Goal: Complete application form

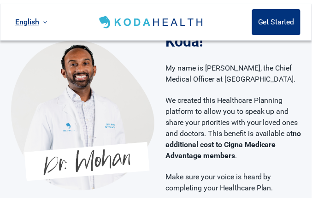
scroll to position [92, 0]
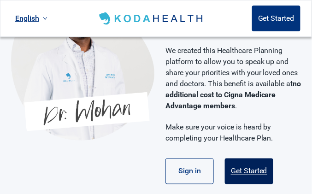
click at [241, 173] on button "Get Started" at bounding box center [249, 172] width 48 height 26
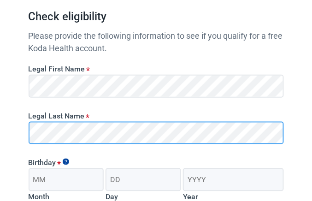
scroll to position [138, 0]
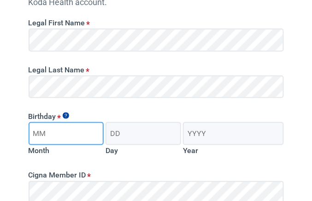
click at [51, 137] on input "Month" at bounding box center [67, 133] width 76 height 23
type input "05"
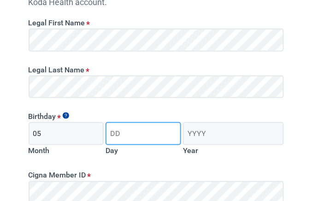
click at [120, 130] on input "Day" at bounding box center [144, 133] width 76 height 23
type input "07"
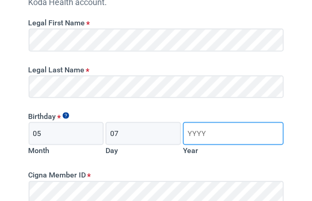
click at [208, 137] on input "Year" at bounding box center [233, 133] width 101 height 23
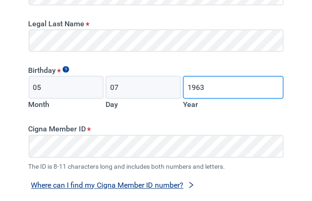
type input "1963"
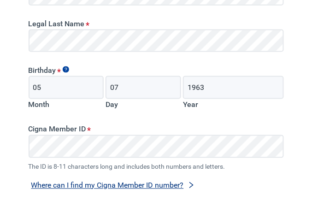
click at [121, 186] on button "Where can I find my Cigna Member ID number?" at bounding box center [113, 186] width 169 height 12
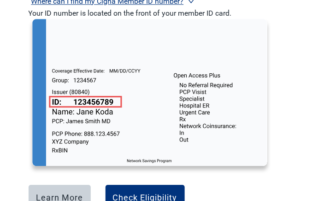
scroll to position [415, 0]
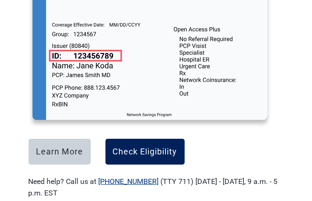
click at [127, 151] on div "Check Eligibility" at bounding box center [145, 151] width 65 height 9
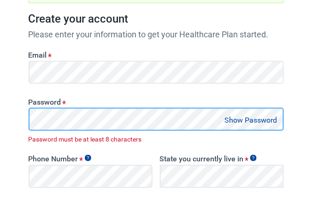
scroll to position [233, 0]
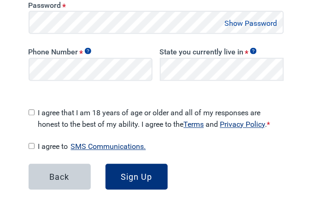
click at [235, 24] on button "Show Password" at bounding box center [251, 23] width 58 height 12
click at [252, 23] on button "Hide Password" at bounding box center [253, 23] width 54 height 12
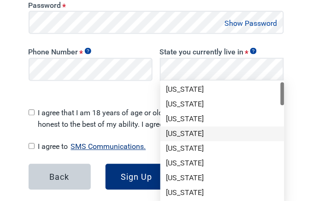
scroll to position [46, 0]
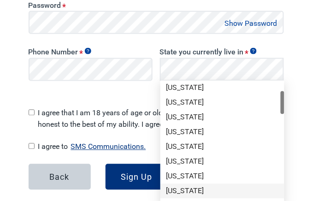
click at [179, 192] on div "[US_STATE]" at bounding box center [222, 191] width 113 height 10
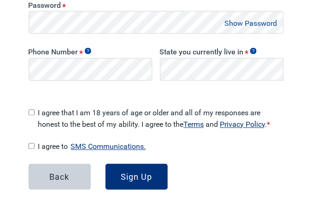
click at [31, 110] on input "I agree that I am 18 years of age or older and all of my responses are honest t…" at bounding box center [32, 113] width 6 height 6
checkbox input "true"
click at [30, 144] on input "I agree to SMS Communications." at bounding box center [32, 147] width 6 height 6
checkbox input "true"
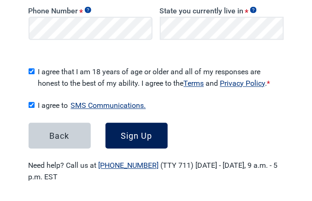
click at [136, 132] on div "Sign Up" at bounding box center [136, 135] width 31 height 9
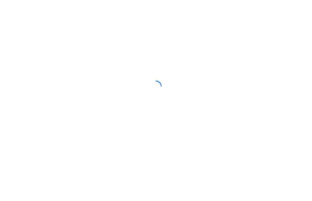
scroll to position [132, 0]
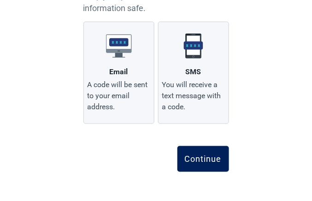
click at [204, 160] on div "Continue" at bounding box center [203, 159] width 37 height 9
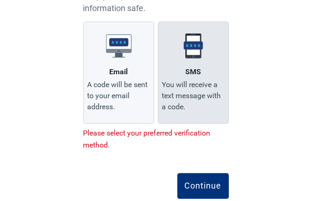
click at [195, 76] on div "SMS" at bounding box center [194, 71] width 16 height 11
click at [0, 0] on input "SMS You will receive a text message with a code." at bounding box center [0, 0] width 0 height 0
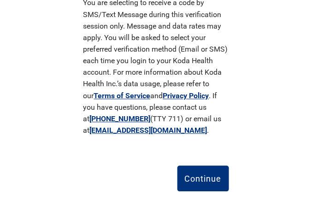
scroll to position [290, 0]
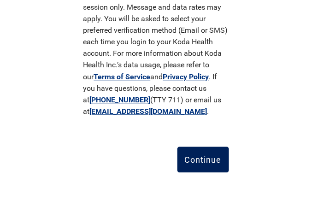
click at [203, 162] on div "Continue" at bounding box center [203, 159] width 37 height 9
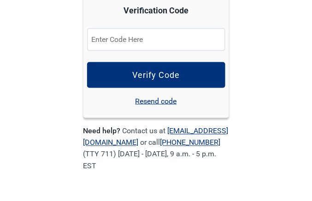
scroll to position [165, 0]
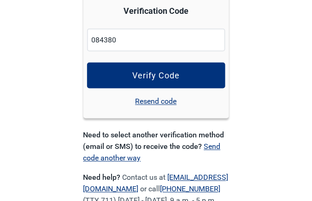
type input "084380"
click at [248, 55] on div "English Enter a verification code A verification code has been sent to (***) **…" at bounding box center [156, 41] width 312 height 413
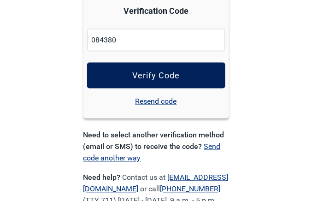
click at [142, 70] on button "Verify Code" at bounding box center [156, 76] width 138 height 26
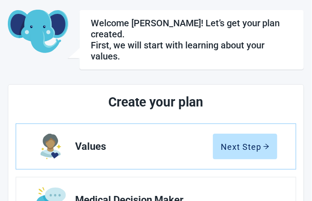
scroll to position [138, 0]
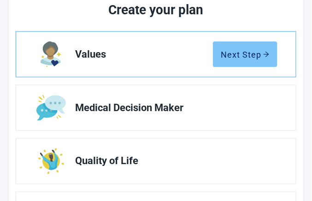
click at [250, 50] on div "Next Step" at bounding box center [245, 54] width 49 height 9
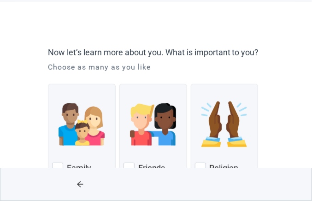
scroll to position [92, 0]
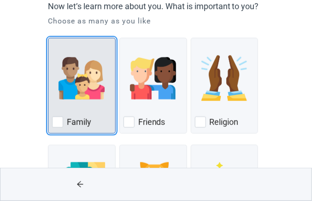
click at [57, 128] on div "Family, checkbox, not checked" at bounding box center [57, 122] width 11 height 11
click at [48, 38] on input "Family" at bounding box center [48, 38] width 0 height 0
checkbox input "true"
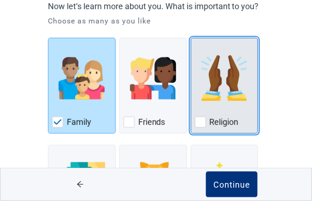
click at [200, 128] on div "Religion, checkbox, not checked" at bounding box center [200, 122] width 11 height 11
click at [192, 38] on input "Religion" at bounding box center [191, 38] width 0 height 0
checkbox input "true"
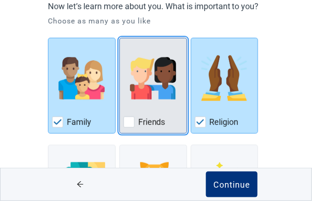
click at [126, 128] on div "Friends, checkbox, not checked" at bounding box center [129, 122] width 11 height 11
click at [120, 38] on input "Friends" at bounding box center [120, 38] width 0 height 0
checkbox input "true"
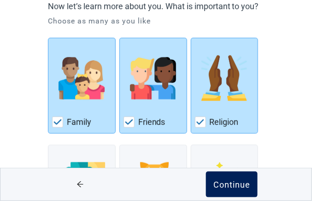
click at [230, 182] on div "Continue" at bounding box center [232, 184] width 37 height 9
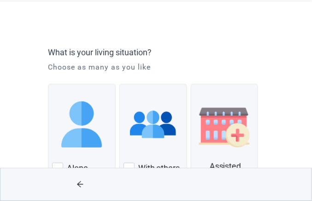
scroll to position [92, 0]
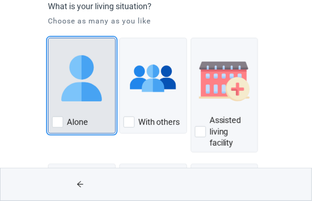
click at [57, 123] on div "Alone, checkbox, not checked" at bounding box center [57, 122] width 11 height 11
click at [48, 38] on input "Alone" at bounding box center [48, 38] width 0 height 0
checkbox input "true"
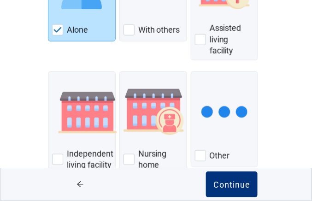
scroll to position [210, 0]
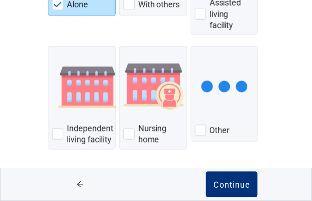
drag, startPoint x: 236, startPoint y: 182, endPoint x: 268, endPoint y: 169, distance: 34.8
click at [245, 186] on div "Continue" at bounding box center [232, 184] width 37 height 9
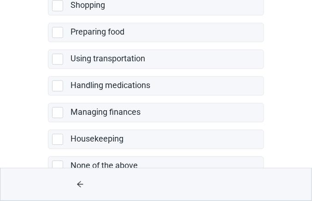
scroll to position [295, 0]
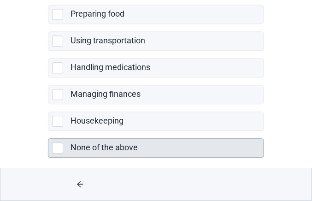
click at [57, 143] on div "None of the above, checkbox, not selected" at bounding box center [57, 148] width 11 height 11
click at [48, 132] on input "None of the above" at bounding box center [48, 131] width 0 height 0
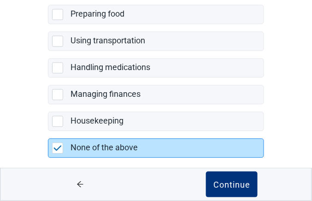
click at [57, 145] on img "None of the above, checkbox, selected" at bounding box center [58, 148] width 8 height 6
click at [48, 132] on input "None of the above" at bounding box center [48, 131] width 0 height 0
checkbox input "true"
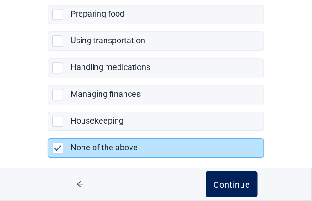
click at [228, 186] on div "Continue" at bounding box center [232, 184] width 37 height 9
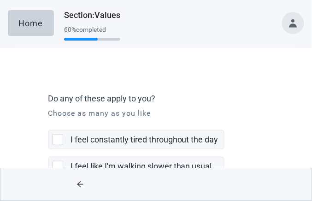
scroll to position [46, 0]
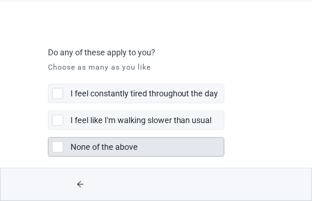
click at [58, 148] on div "None of the above, checkbox, not selected" at bounding box center [57, 147] width 11 height 11
click at [48, 131] on input "None of the above" at bounding box center [48, 130] width 0 height 0
checkbox input "true"
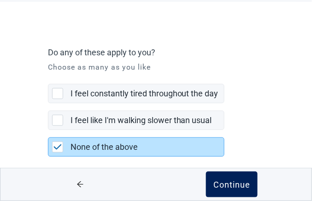
click at [243, 187] on div "Continue" at bounding box center [232, 184] width 37 height 9
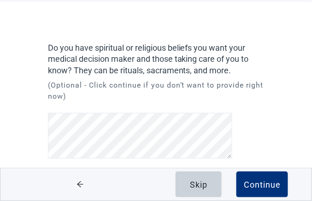
click at [240, 187] on button "Continue" at bounding box center [263, 185] width 52 height 26
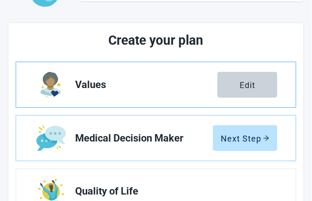
scroll to position [138, 0]
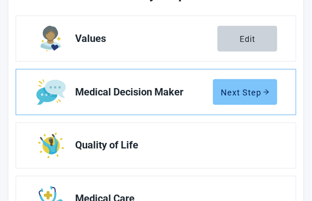
click at [236, 93] on div "Next Step" at bounding box center [245, 92] width 49 height 9
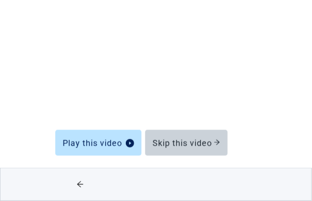
scroll to position [91, 0]
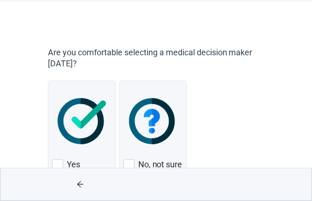
scroll to position [73, 0]
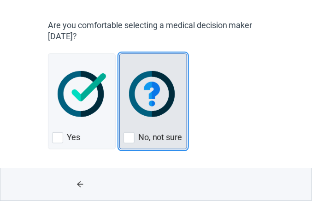
click at [127, 138] on div "No, not sure, checkbox, not checked" at bounding box center [129, 137] width 11 height 11
click at [120, 54] on input "No, not sure" at bounding box center [120, 54] width 0 height 0
checkbox input "true"
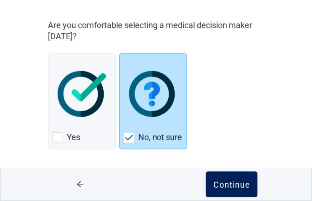
click at [225, 188] on div "Continue" at bounding box center [232, 184] width 37 height 9
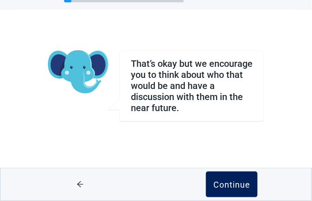
scroll to position [38, 0]
click at [225, 185] on div "Continue" at bounding box center [232, 184] width 37 height 9
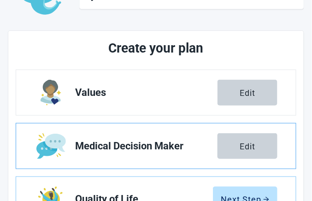
scroll to position [131, 0]
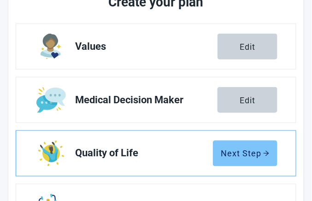
click at [246, 152] on div "Next Step" at bounding box center [245, 153] width 49 height 9
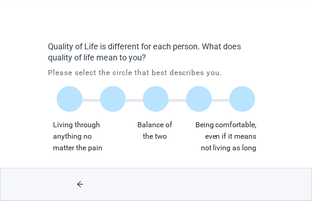
scroll to position [47, 0]
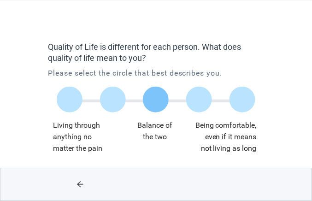
click at [153, 101] on label "Main content" at bounding box center [156, 100] width 26 height 26
click at [156, 100] on input "Quality of life scale: 50 out of 100. Balance of the two" at bounding box center [156, 100] width 0 height 0
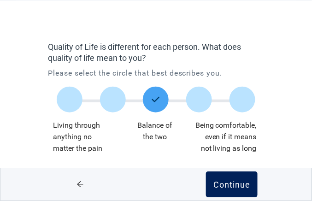
click at [231, 187] on div "Continue" at bounding box center [232, 184] width 37 height 9
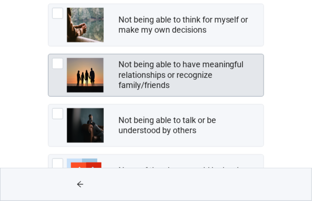
scroll to position [92, 0]
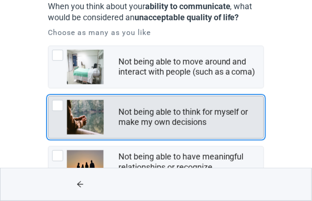
click at [57, 104] on div "Not being able to think for myself or make my own decisions, checkbox, not chec…" at bounding box center [57, 105] width 11 height 11
click at [48, 96] on input "Not being able to think for myself or make my own decisions" at bounding box center [48, 96] width 0 height 0
checkbox input "true"
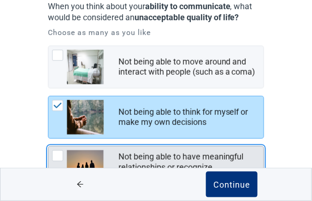
click at [58, 154] on div "Not being able to have meaningful relationships or recognize family/friends, ch…" at bounding box center [57, 155] width 11 height 11
click at [48, 147] on input "Not being able to have meaningful relationships or recognize family/friends" at bounding box center [48, 146] width 0 height 0
checkbox input "true"
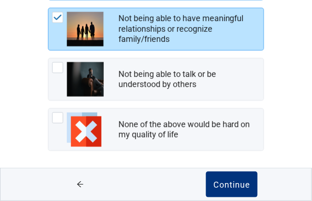
scroll to position [231, 0]
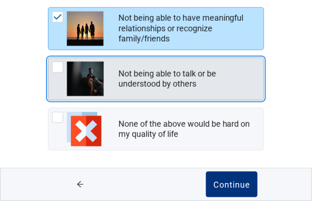
click at [61, 58] on div "Not being able to talk or be understood by others" at bounding box center [156, 79] width 216 height 42
click at [48, 58] on input "Not being able to talk or be understood by others" at bounding box center [48, 58] width 0 height 0
checkbox input "true"
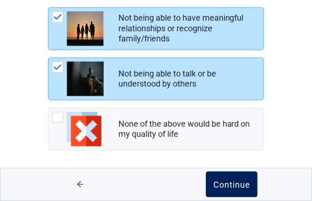
click at [239, 187] on div "Continue" at bounding box center [232, 184] width 37 height 9
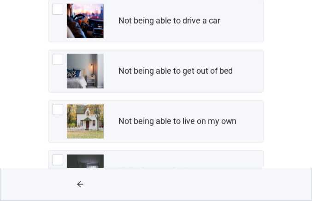
scroll to position [185, 0]
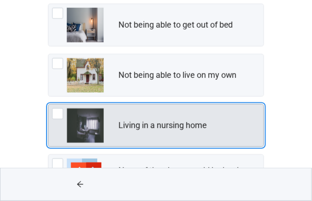
click at [54, 110] on div "Living in a nursing home, checkbox, not checked" at bounding box center [57, 113] width 11 height 11
click at [48, 105] on input "Living in a nursing home" at bounding box center [48, 104] width 0 height 0
checkbox input "true"
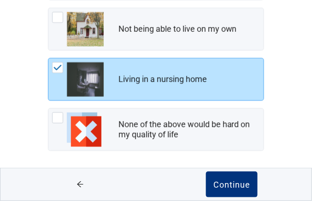
scroll to position [138, 0]
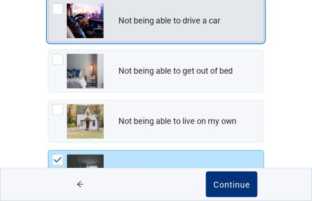
click at [58, 11] on div "Not being able to drive a car, checkbox, not checked" at bounding box center [57, 9] width 11 height 11
click at [48, 0] on input "Not being able to drive a car" at bounding box center [48, 0] width 0 height 0
checkbox input "true"
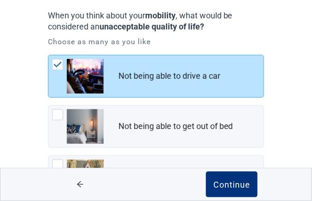
scroll to position [129, 0]
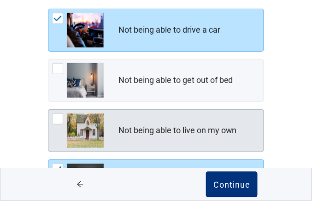
click at [58, 120] on div "Not being able to live on my own, checkbox, not checked" at bounding box center [57, 119] width 11 height 11
click at [48, 110] on input "Not being able to live on my own" at bounding box center [48, 109] width 0 height 0
checkbox input "true"
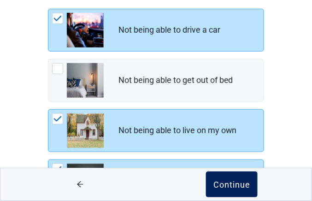
click at [228, 187] on div "Continue" at bounding box center [232, 184] width 37 height 9
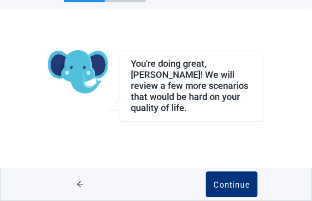
scroll to position [38, 0]
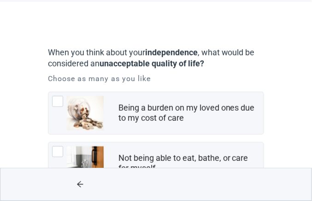
scroll to position [92, 0]
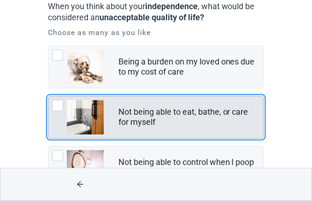
click at [54, 108] on div "Not being able to eat, bathe, or care for myself, checkbox, not checked" at bounding box center [57, 105] width 11 height 11
click at [48, 96] on input "Not being able to eat, bathe, or care for myself" at bounding box center [48, 96] width 0 height 0
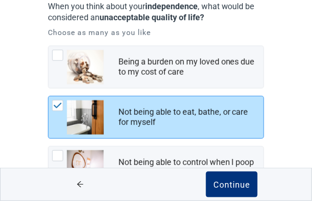
click at [56, 103] on img "Not being able to eat, bathe, or care for myself, checkbox, checked" at bounding box center [58, 106] width 8 height 6
click at [48, 96] on input "Not being able to eat, bathe, or care for myself" at bounding box center [48, 96] width 0 height 0
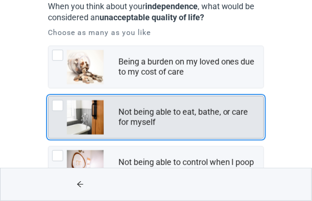
click at [56, 103] on div "Not being able to eat, bathe, or care for myself, checkbox, not checked" at bounding box center [57, 105] width 11 height 11
click at [48, 96] on input "Not being able to eat, bathe, or care for myself" at bounding box center [48, 96] width 0 height 0
checkbox input "true"
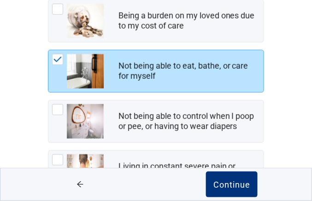
scroll to position [185, 0]
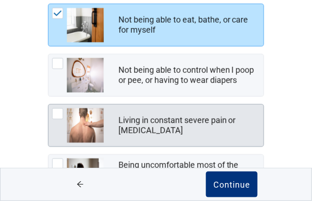
click at [57, 113] on div "Living in constant severe pain or shortness of breath, checkbox, not checked" at bounding box center [57, 113] width 11 height 11
click at [48, 105] on input "Living in constant severe pain or [MEDICAL_DATA]" at bounding box center [48, 104] width 0 height 0
checkbox input "true"
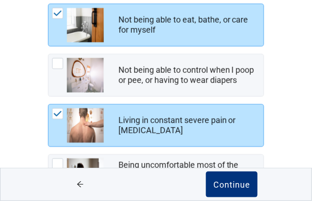
scroll to position [231, 0]
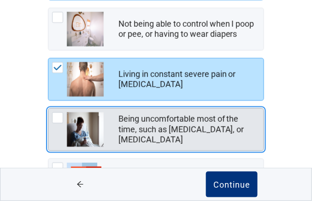
click at [55, 118] on div "Being uncomfortable most of the time, such as nausea, vomiting, or diarrhea, ch…" at bounding box center [57, 118] width 11 height 11
click at [48, 109] on input "Being uncomfortable most of the time, such as [MEDICAL_DATA], or [MEDICAL_DATA]" at bounding box center [48, 108] width 0 height 0
checkbox input "true"
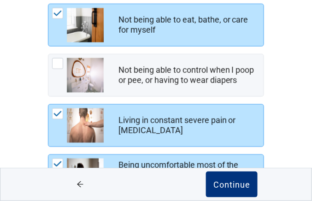
scroll to position [92, 0]
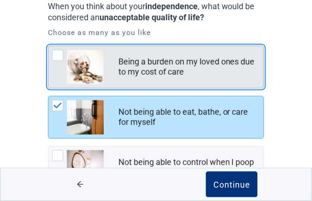
click at [56, 55] on div "Being a burden on my loved ones due to my cost of care, checkbox, not checked" at bounding box center [57, 55] width 11 height 11
click at [48, 46] on input "Being a burden on my loved ones due to my cost of care" at bounding box center [48, 46] width 0 height 0
checkbox input "true"
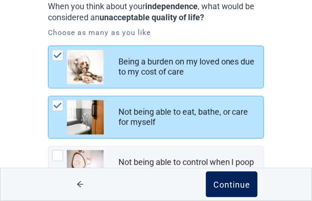
click at [229, 184] on div "Continue" at bounding box center [232, 184] width 37 height 9
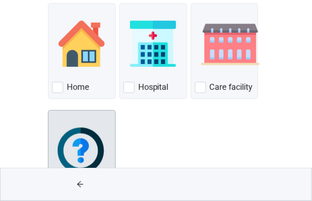
scroll to position [185, 0]
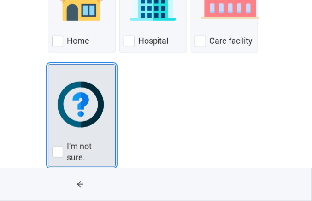
click at [56, 154] on div "I'm not sure., checkbox, not checked" at bounding box center [57, 152] width 11 height 11
click at [48, 65] on input "I'm not sure." at bounding box center [48, 64] width 0 height 0
checkbox input "true"
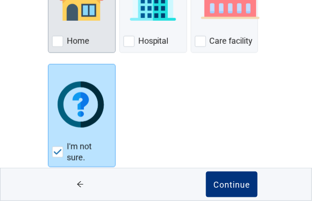
click at [54, 41] on div "Home, checkbox, not checked" at bounding box center [57, 41] width 11 height 11
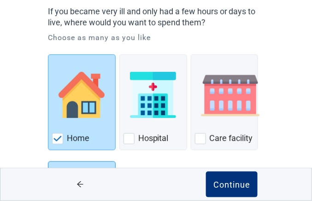
scroll to position [133, 0]
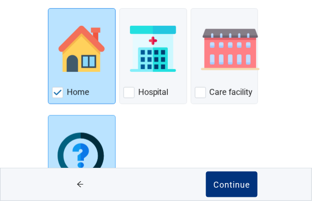
click at [56, 92] on img "Home, checkbox, checked" at bounding box center [58, 93] width 8 height 6
click at [48, 9] on input "Home" at bounding box center [48, 8] width 0 height 0
checkbox input "false"
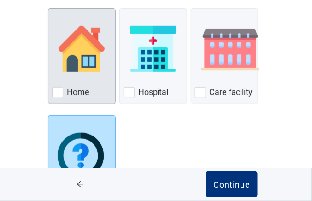
scroll to position [180, 0]
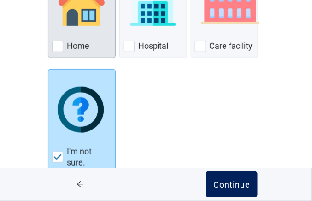
click at [241, 188] on div "Continue" at bounding box center [232, 184] width 37 height 9
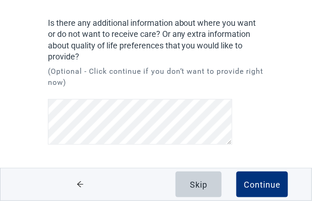
scroll to position [71, 0]
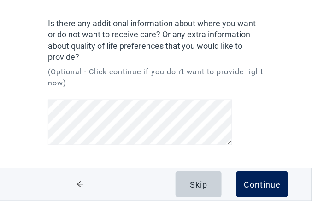
click at [266, 187] on div "Continue" at bounding box center [262, 184] width 37 height 9
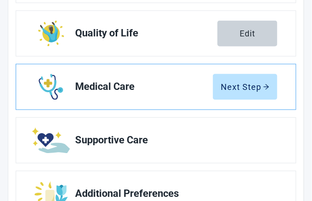
scroll to position [293, 0]
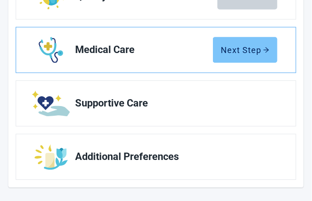
click at [243, 47] on div "Next Step" at bounding box center [245, 49] width 49 height 9
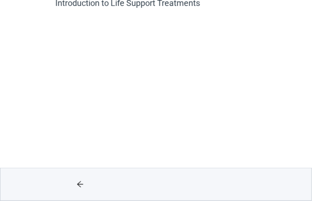
scroll to position [137, 0]
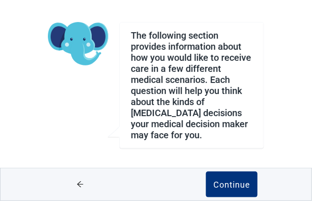
scroll to position [66, 0]
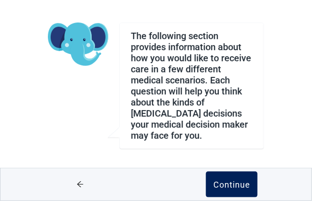
click at [228, 184] on div "Continue" at bounding box center [232, 184] width 37 height 9
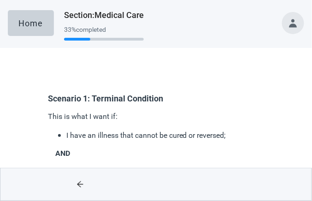
scroll to position [46, 0]
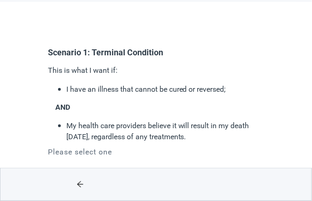
click at [72, 129] on p "My health care providers believe it will result in my death [DATE], regardless …" at bounding box center [162, 131] width 193 height 23
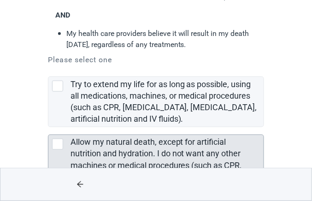
scroll to position [185, 0]
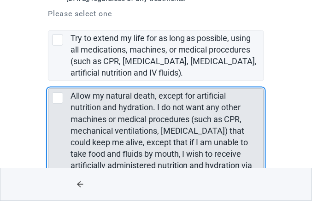
click at [57, 96] on div "Allow my natural death, except for artificial nutrition and hydration. I do not…" at bounding box center [57, 98] width 11 height 11
click at [48, 82] on input "Allow my natural death, except for artificial nutrition and hydration. I do not…" at bounding box center [48, 81] width 0 height 0
checkbox input "true"
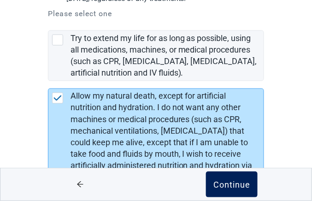
click at [227, 185] on div "Continue" at bounding box center [232, 184] width 37 height 9
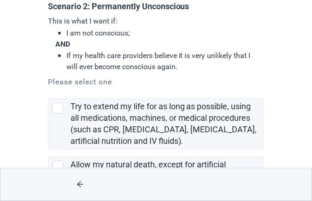
scroll to position [138, 0]
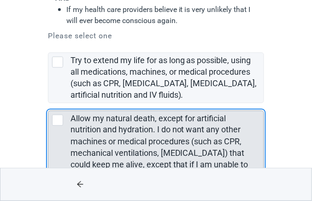
click at [59, 122] on div "Allow my natural death, except for artificial nutrition and hydration. I do not…" at bounding box center [57, 120] width 11 height 11
click at [48, 104] on input "Allow my natural death, except for artificial nutrition and hydration. I do not…" at bounding box center [48, 103] width 0 height 0
checkbox input "true"
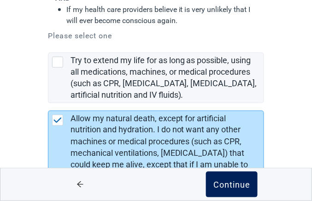
click at [235, 190] on button "Continue" at bounding box center [232, 185] width 52 height 26
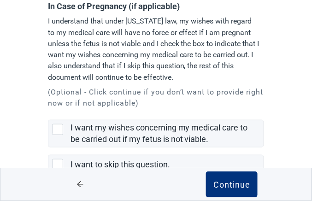
scroll to position [114, 0]
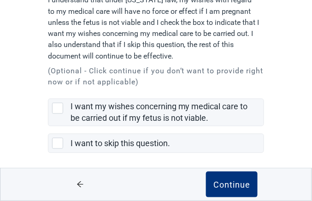
click at [59, 140] on div "I want to skip this question., checkbox, not selected" at bounding box center [57, 143] width 11 height 11
click at [48, 127] on input "I want to skip this question." at bounding box center [48, 126] width 0 height 0
checkbox input "true"
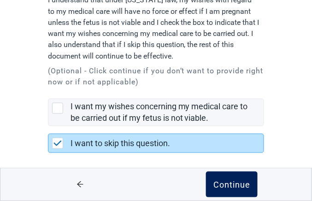
click at [229, 182] on div "Continue" at bounding box center [232, 184] width 37 height 9
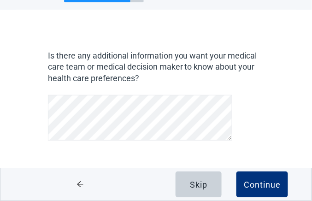
scroll to position [38, 0]
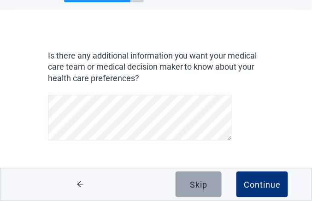
click at [203, 186] on div "Skip" at bounding box center [199, 184] width 18 height 9
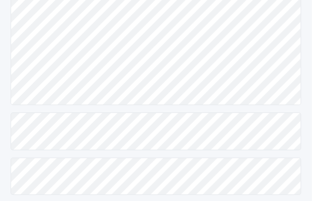
scroll to position [330, 0]
